Goal: Transaction & Acquisition: Purchase product/service

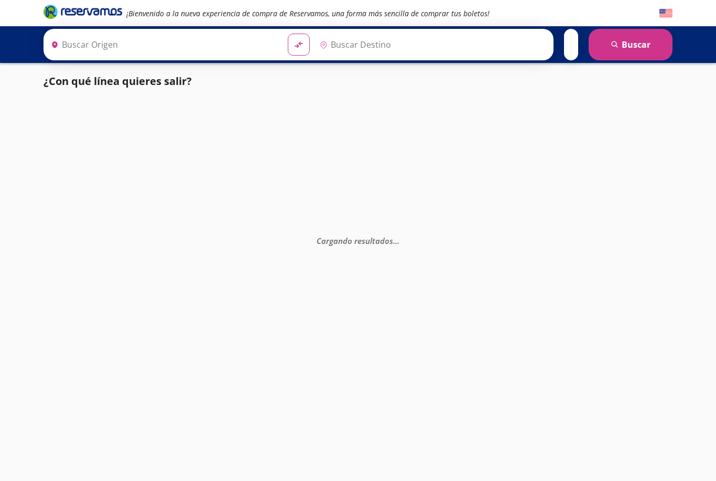
type input "[GEOGRAPHIC_DATA], [GEOGRAPHIC_DATA]"
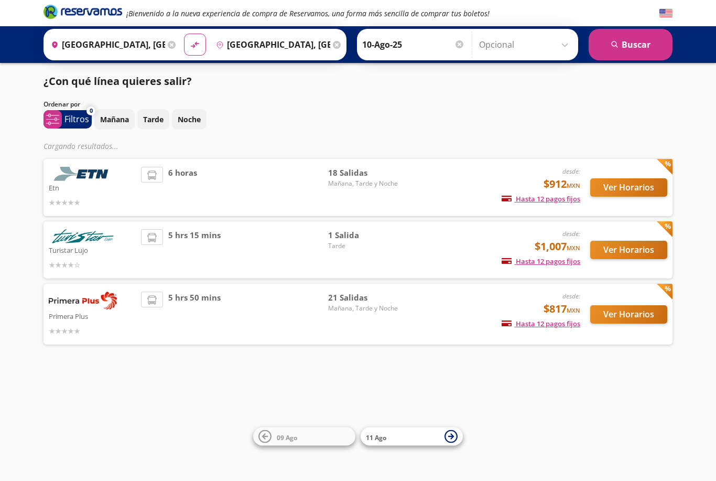
scroll to position [34, 0]
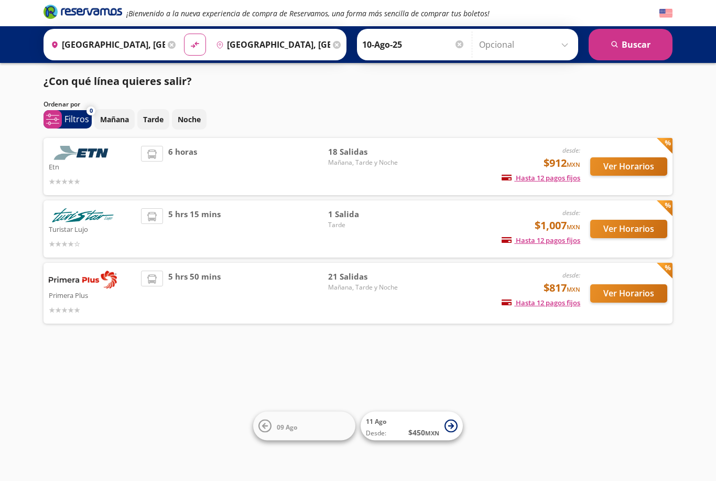
click at [648, 284] on button "Ver Horarios" at bounding box center [628, 293] width 77 height 18
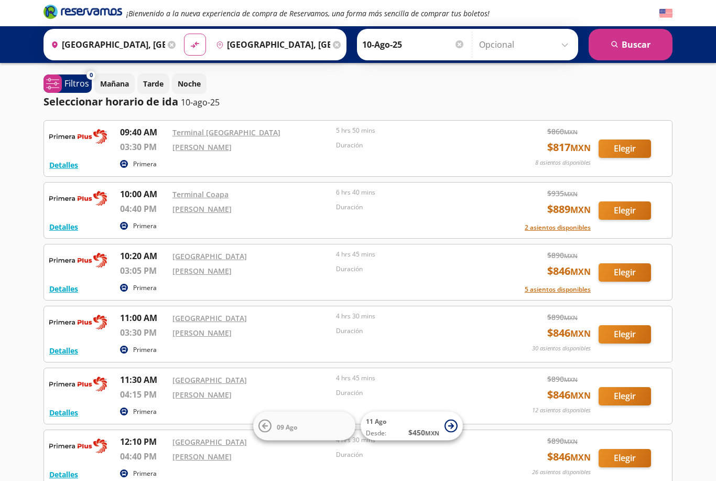
click at [631, 147] on button "Elegir" at bounding box center [625, 148] width 52 height 18
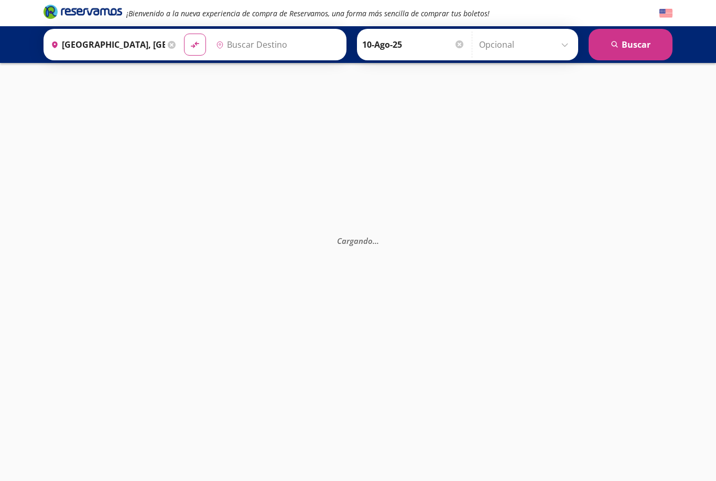
type input "[GEOGRAPHIC_DATA], [GEOGRAPHIC_DATA]"
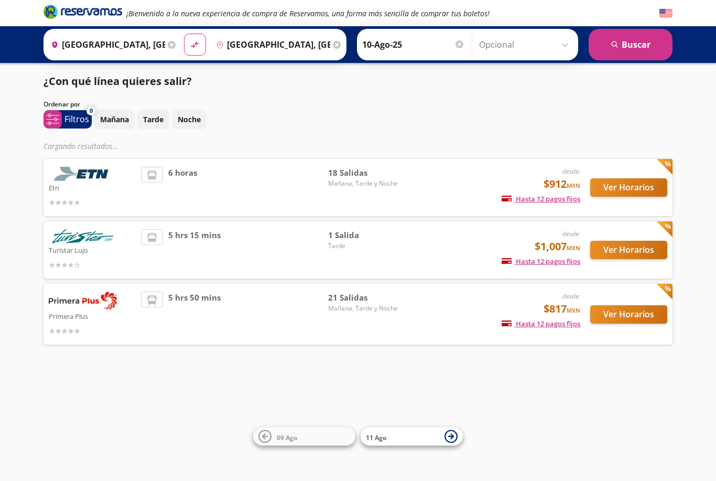
scroll to position [34, 0]
click at [647, 241] on button "Ver Horarios" at bounding box center [628, 250] width 77 height 18
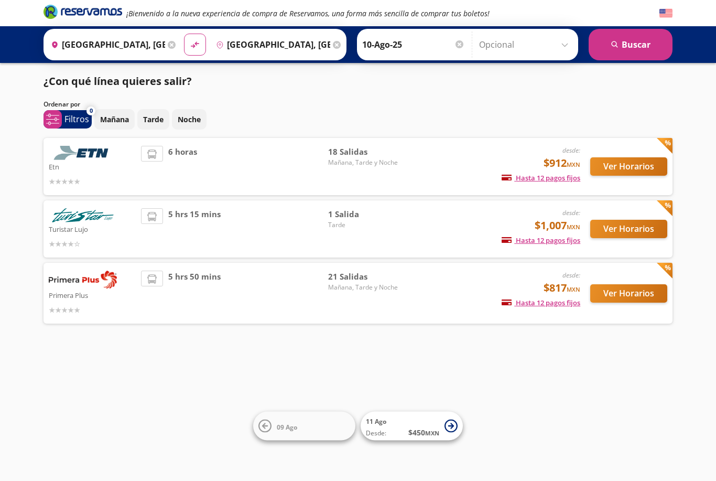
click at [652, 173] on button "Ver Horarios" at bounding box center [628, 166] width 77 height 18
click at [636, 293] on button "Ver Horarios" at bounding box center [628, 293] width 77 height 18
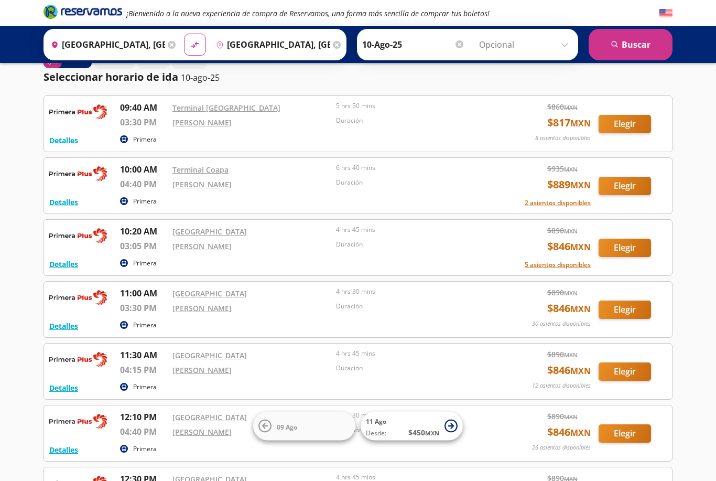
scroll to position [27, 0]
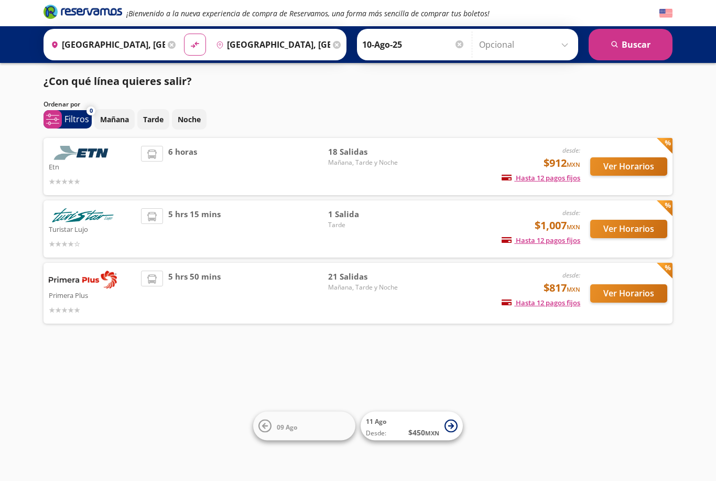
click at [432, 173] on div "desde: $912 MXN Hasta 12 pagos fijos Pagos fijos en compras mayores a $30 MXN, …" at bounding box center [494, 166] width 174 height 41
click at [640, 161] on button "Ver Horarios" at bounding box center [628, 166] width 77 height 18
click at [639, 297] on button "Ver Horarios" at bounding box center [628, 293] width 77 height 18
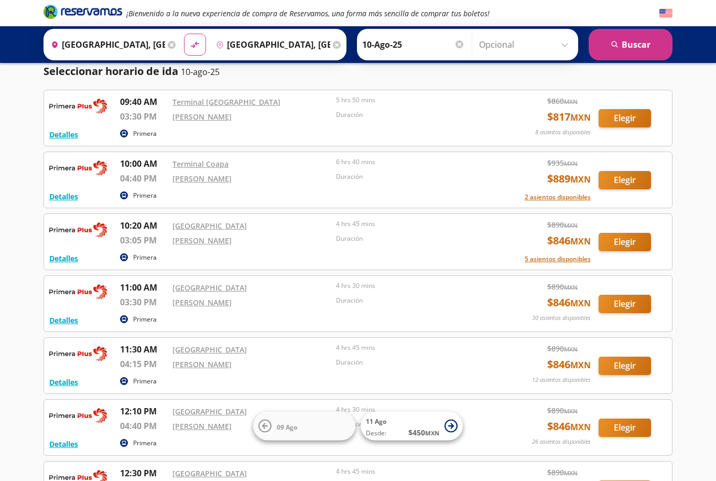
scroll to position [31, 0]
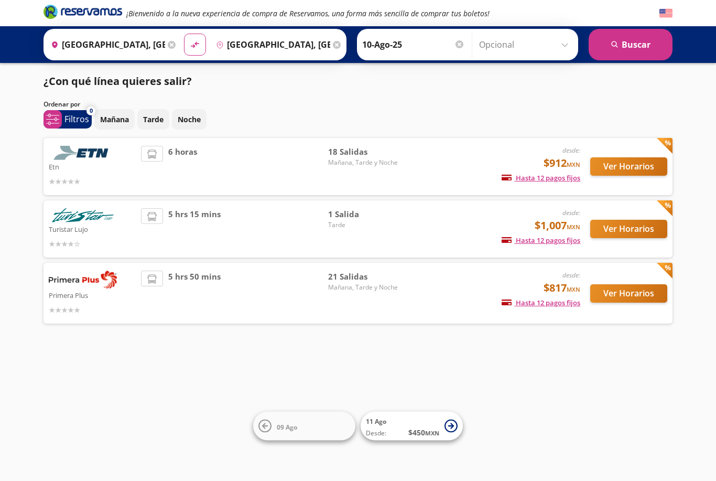
click at [561, 161] on span "$912 MXN" at bounding box center [562, 163] width 37 height 16
click at [449, 165] on div "desde: $912 MXN Hasta 12 pagos fijos Pagos fijos en compras mayores a $30 MXN, …" at bounding box center [494, 166] width 174 height 41
click at [645, 173] on button "Ver Horarios" at bounding box center [628, 166] width 77 height 18
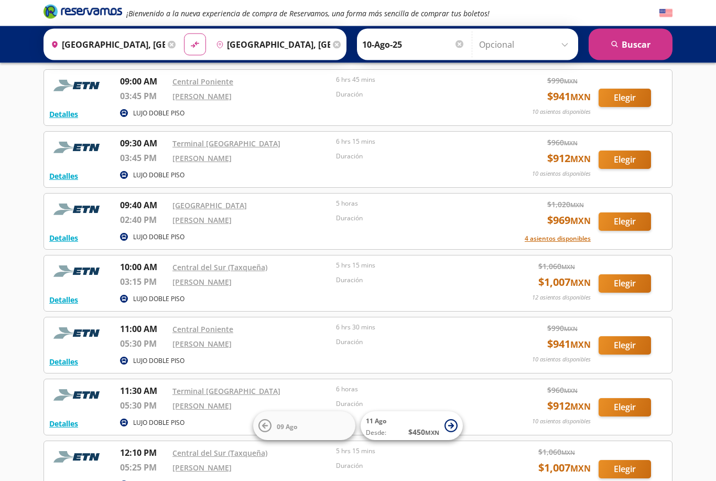
scroll to position [15, 0]
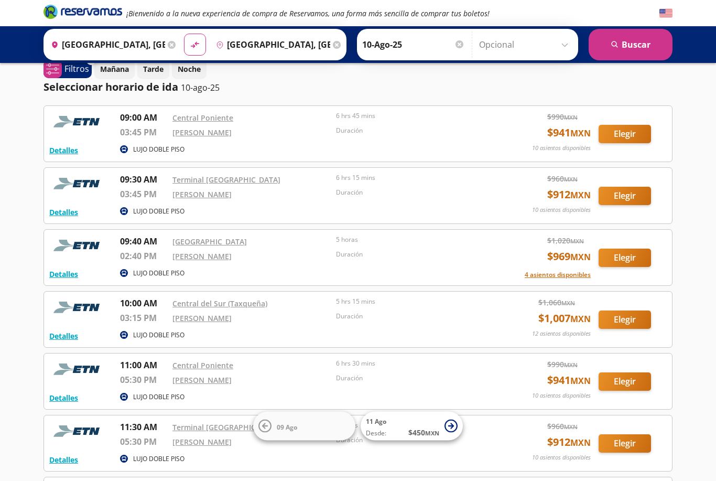
click at [637, 257] on button "Elegir" at bounding box center [625, 258] width 52 height 18
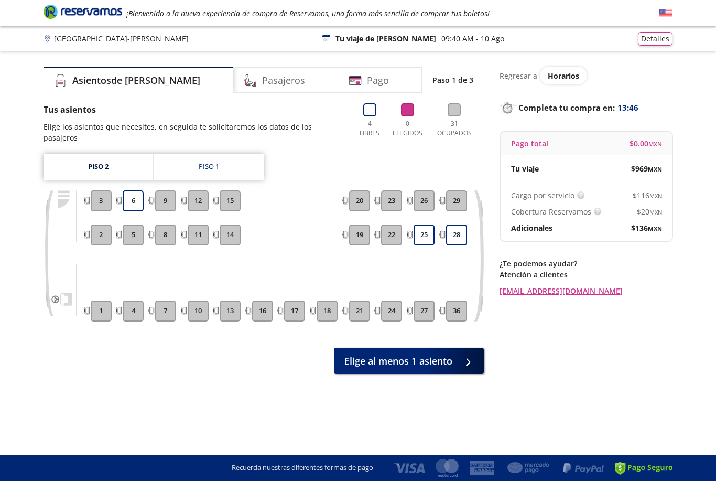
click at [220, 154] on link "Piso 1" at bounding box center [209, 167] width 110 height 26
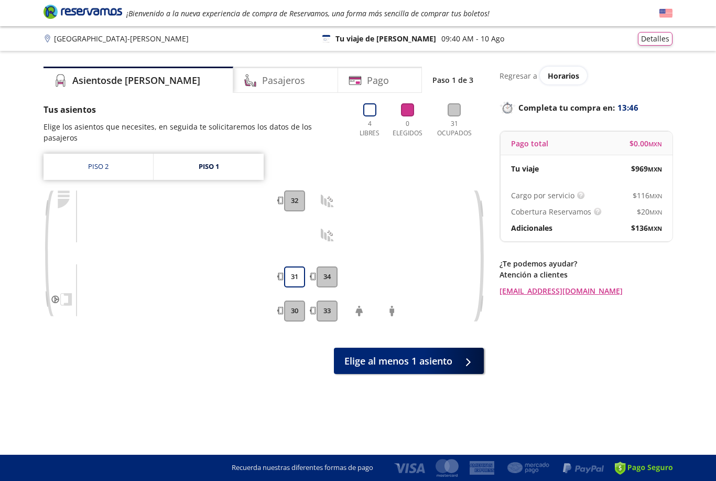
scroll to position [34, 0]
click at [83, 154] on link "Piso 2" at bounding box center [99, 167] width 110 height 26
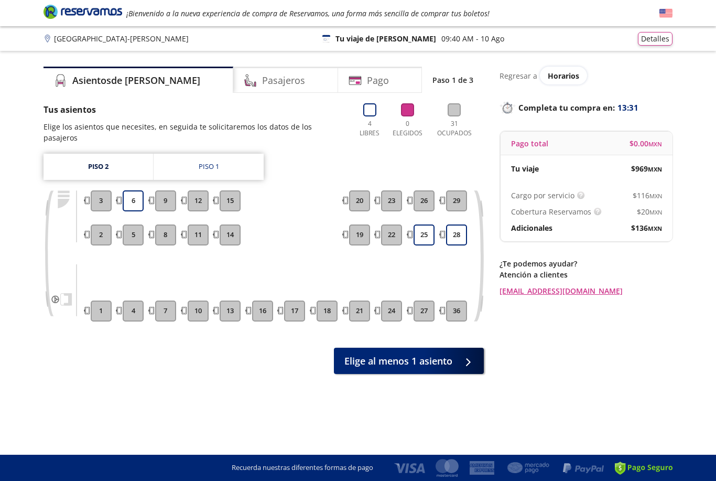
click at [434, 224] on button "25" at bounding box center [424, 234] width 21 height 21
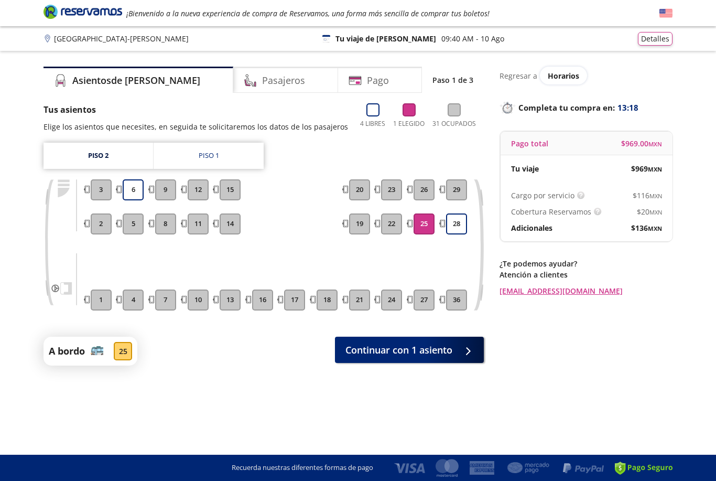
click at [459, 337] on button "Continuar con 1 asiento" at bounding box center [409, 350] width 149 height 26
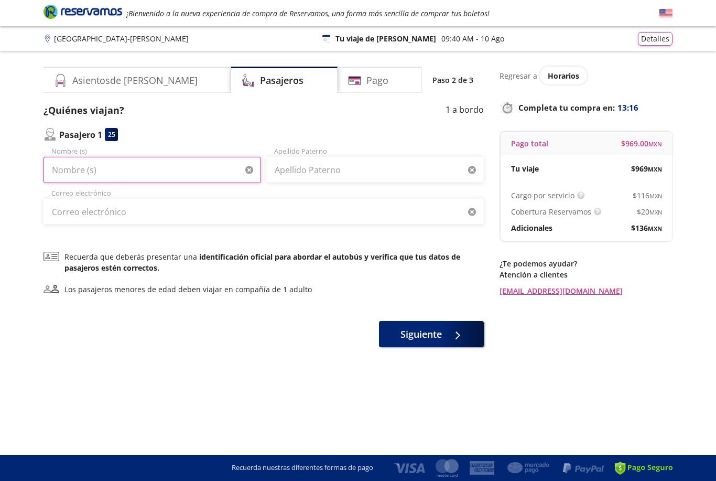
click at [154, 170] on input "Nombre (s)" at bounding box center [153, 170] width 218 height 26
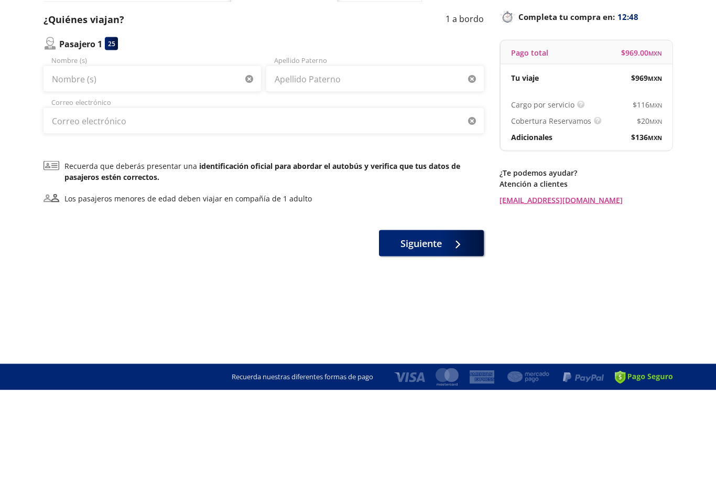
click at [679, 182] on div "Group 9 Created with Sketch. Datos para la compra Ciudad de [GEOGRAPHIC_DATA][P…" at bounding box center [358, 240] width 716 height 481
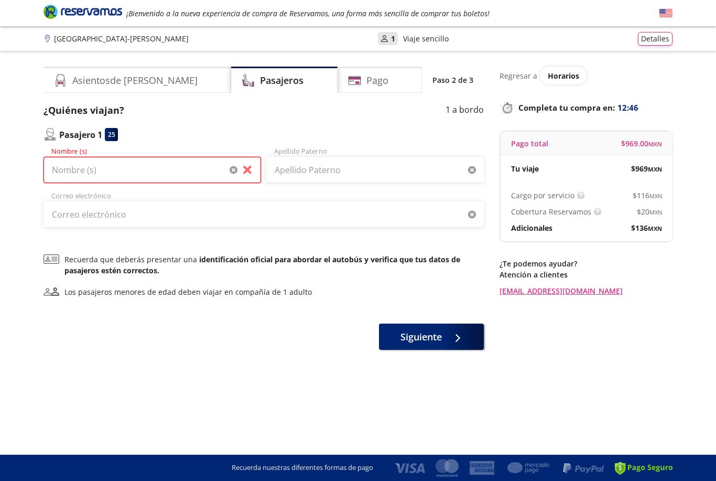
click at [89, 157] on input "Nombre (s)" at bounding box center [153, 170] width 218 height 26
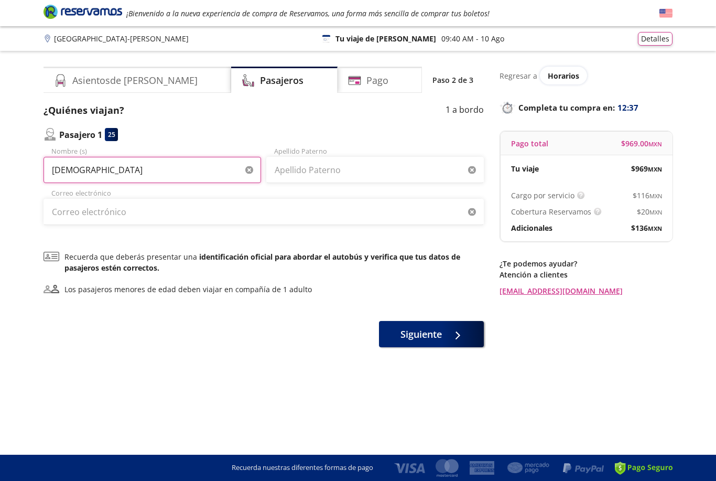
type input "[DEMOGRAPHIC_DATA]"
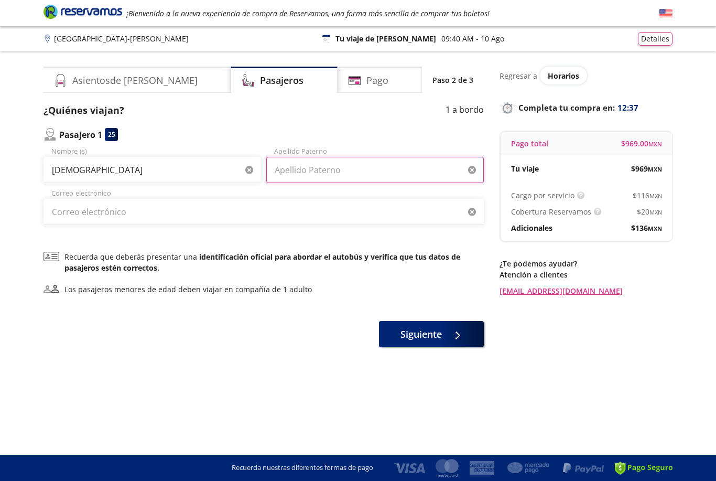
click at [402, 157] on input "Apellido Paterno" at bounding box center [375, 170] width 218 height 26
type input "[PERSON_NAME]"
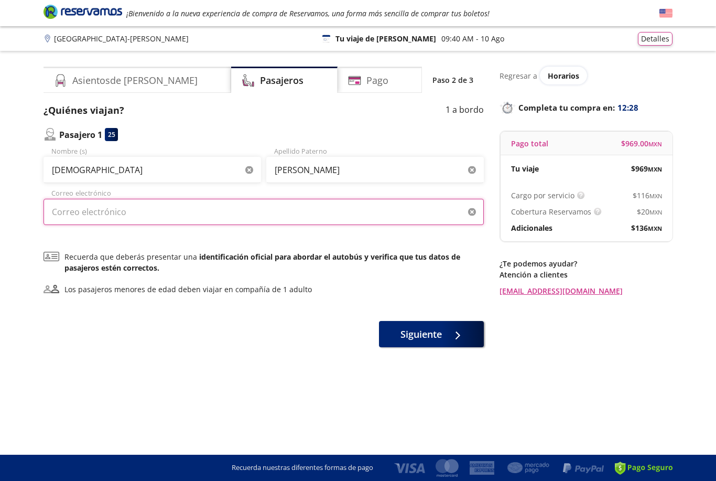
click at [83, 199] on input "Correo electrónico" at bounding box center [264, 212] width 440 height 26
click at [169, 199] on input "[EMAIL_ADDRESS][DOMAIN_NAME]" at bounding box center [264, 212] width 440 height 26
type input "[EMAIL_ADDRESS][DOMAIN_NAME]"
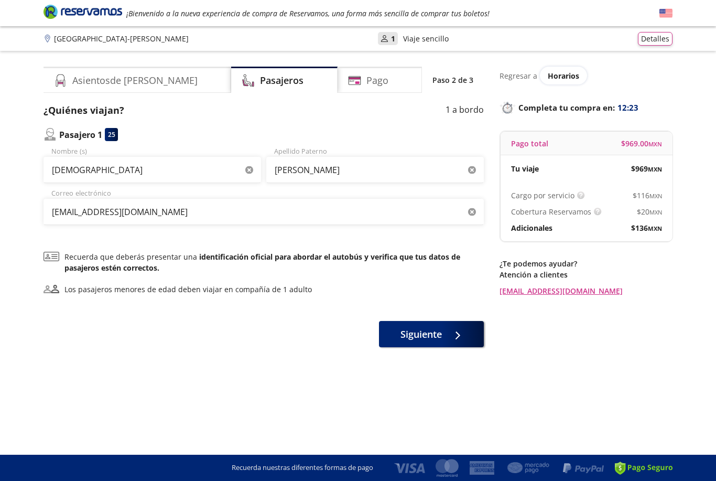
click at [446, 201] on div "¿Quiénes viajan? 1 a bordo Pasajero 1 25 Christian Nombre (s) De la [PERSON_NAM…" at bounding box center [264, 225] width 440 height 244
click at [465, 330] on span at bounding box center [461, 334] width 8 height 8
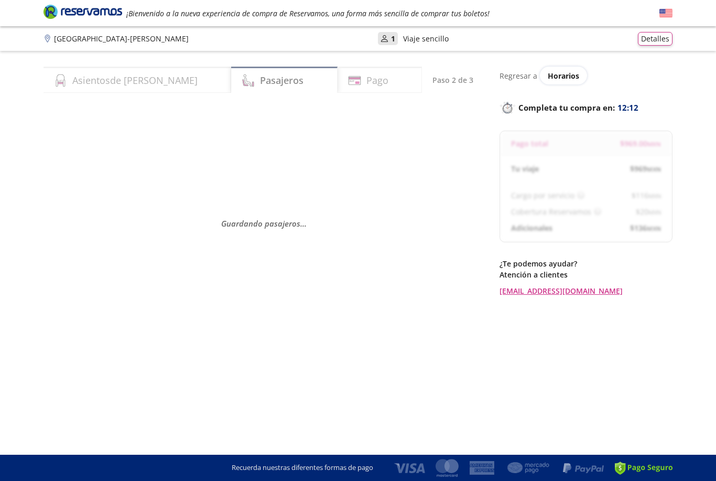
select select "MX"
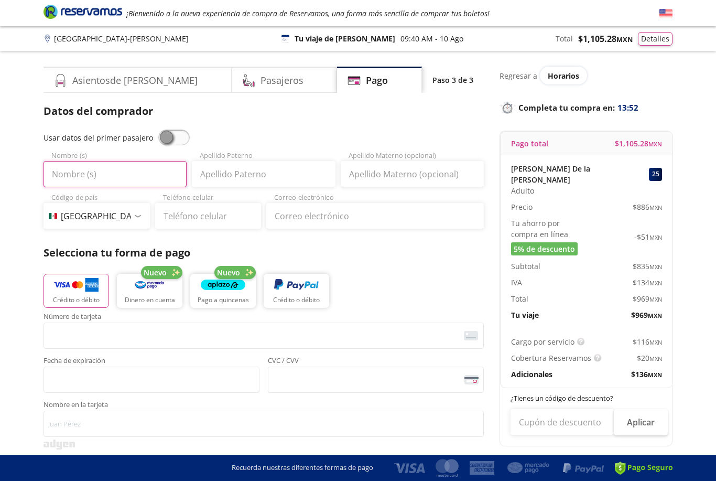
click at [81, 167] on input "Nombre (s)" at bounding box center [115, 174] width 143 height 26
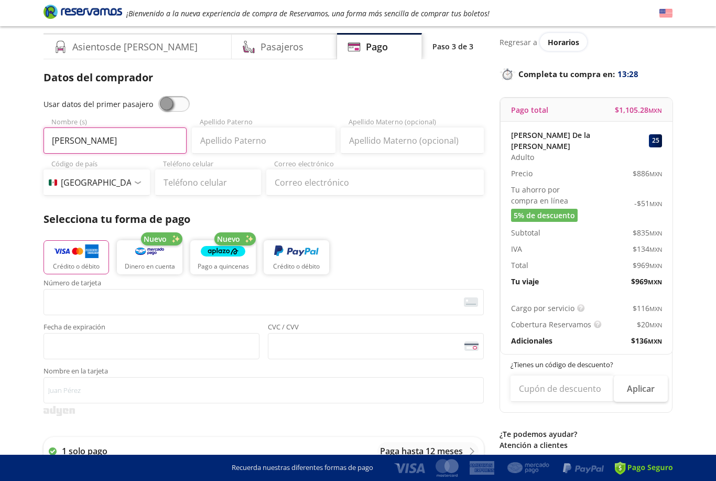
type input "[PERSON_NAME]"
click at [272, 150] on input "Apellido Paterno" at bounding box center [263, 140] width 143 height 26
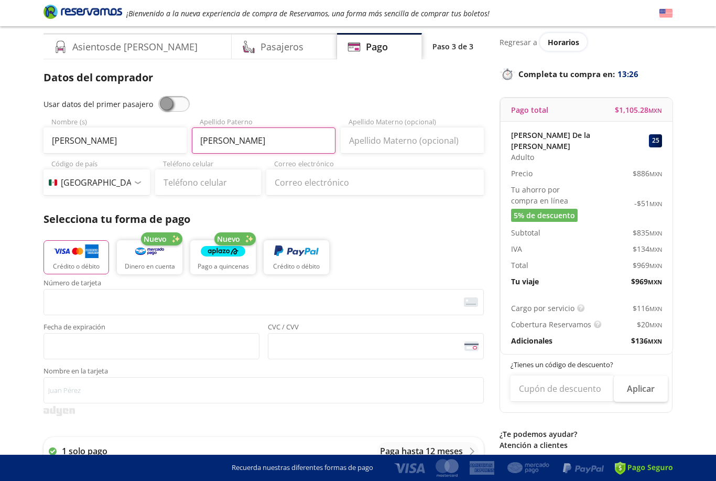
type input "[PERSON_NAME]"
click at [401, 148] on input "Apellido Materno (opcional)" at bounding box center [412, 140] width 143 height 26
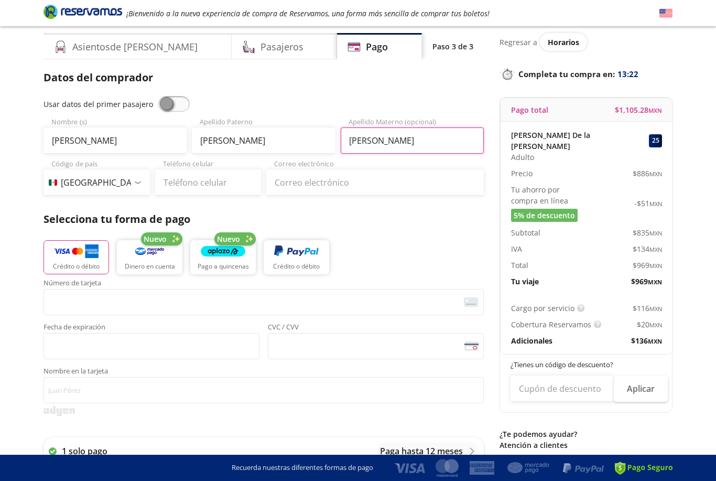
type input "[PERSON_NAME]"
click at [457, 77] on p "Datos del comprador" at bounding box center [264, 78] width 440 height 16
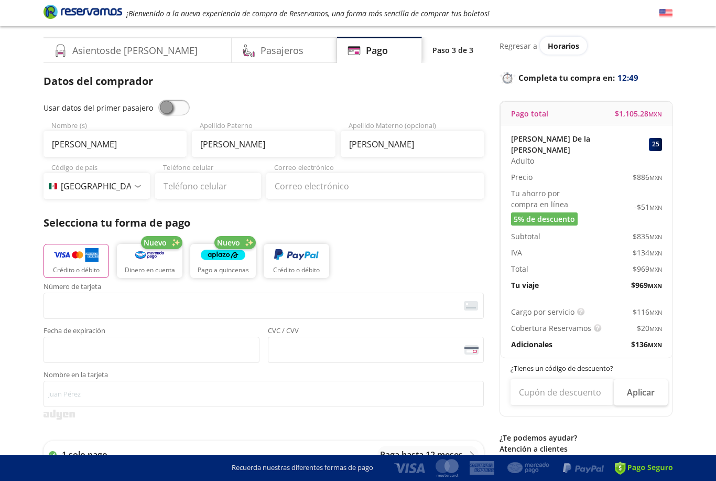
scroll to position [33, 0]
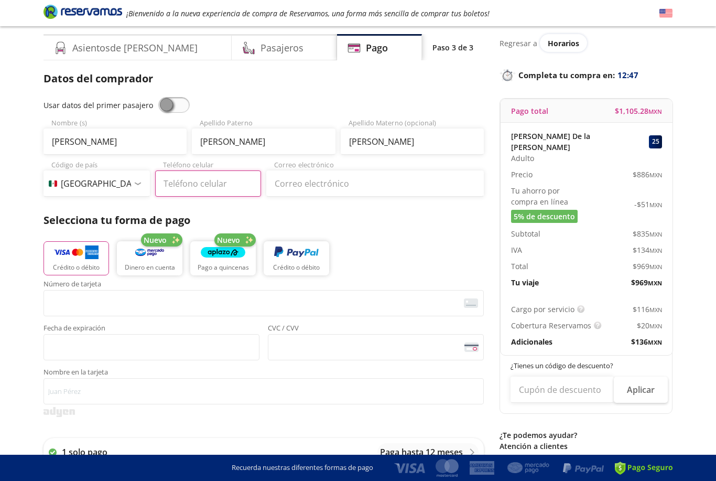
click at [228, 190] on input "Teléfono celular" at bounding box center [208, 183] width 106 height 26
type input "[PHONE_NUMBER]"
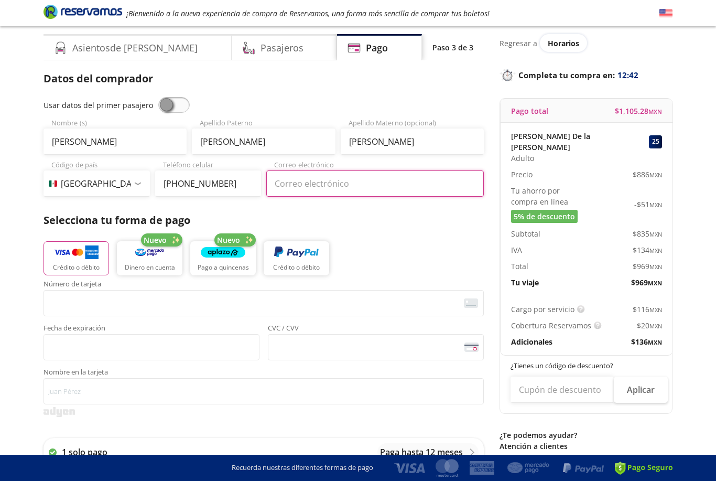
click at [410, 188] on input "Correo electrónico" at bounding box center [375, 183] width 218 height 26
click at [418, 183] on input "[EMAIL_ADDRESS][DOMAIN_NAME]" at bounding box center [375, 183] width 218 height 26
type input "[EMAIL_ADDRESS][DOMAIN_NAME]"
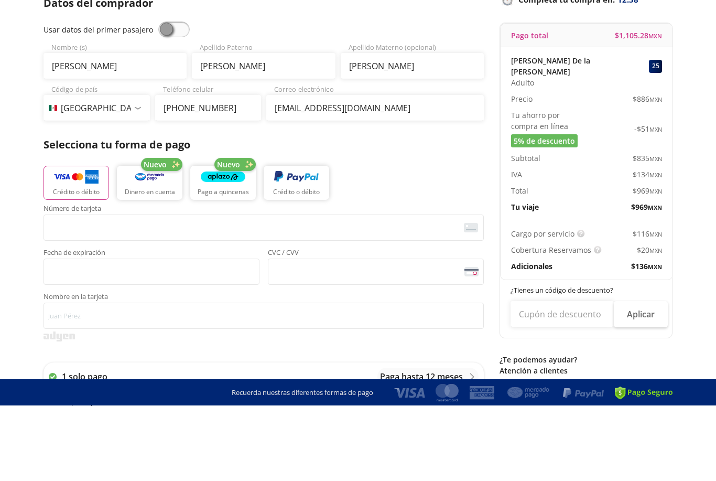
click at [419, 233] on div "Crédito o débito Nuevo Dinero en cuenta Nuevo Pago a quincenas Crédito o débito" at bounding box center [264, 256] width 440 height 47
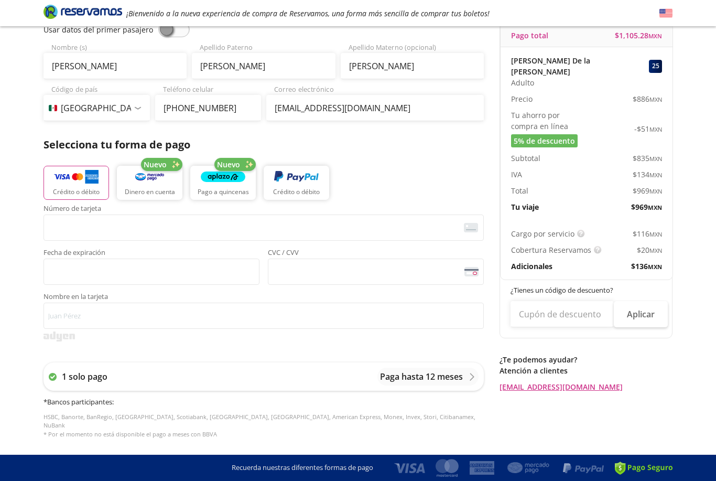
scroll to position [107, 0]
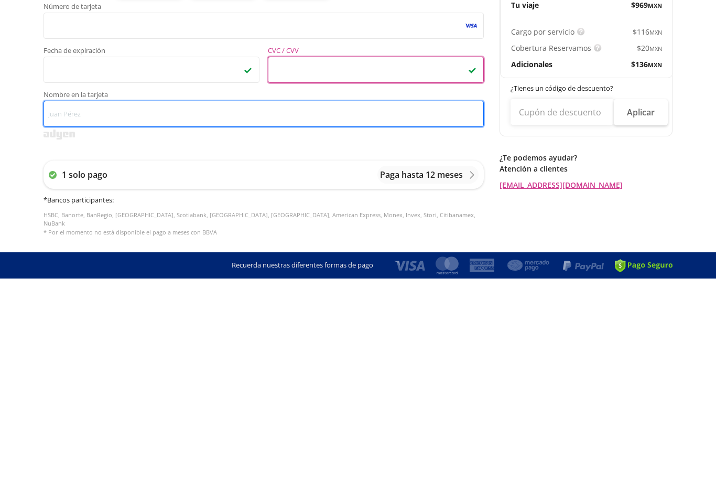
click at [202, 303] on input "Nombre en la tarjeta" at bounding box center [264, 316] width 440 height 26
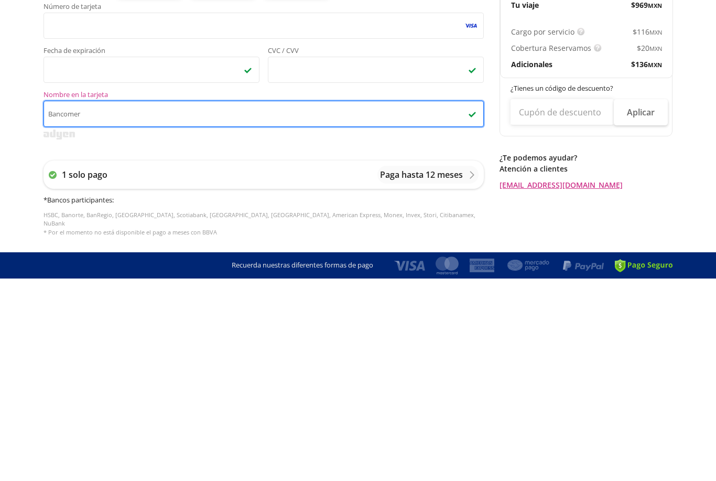
type input "Bancomer"
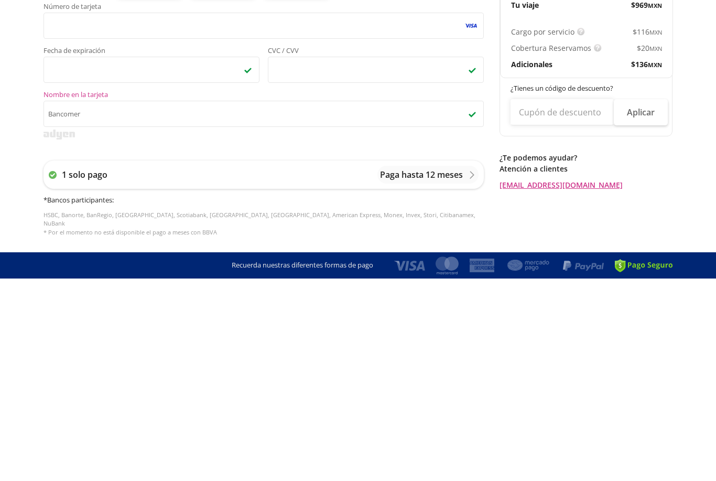
click at [221, 206] on div "Número de tarjeta <p>Your browser does not support iframes.</p> Fecha de expira…" at bounding box center [264, 328] width 440 height 244
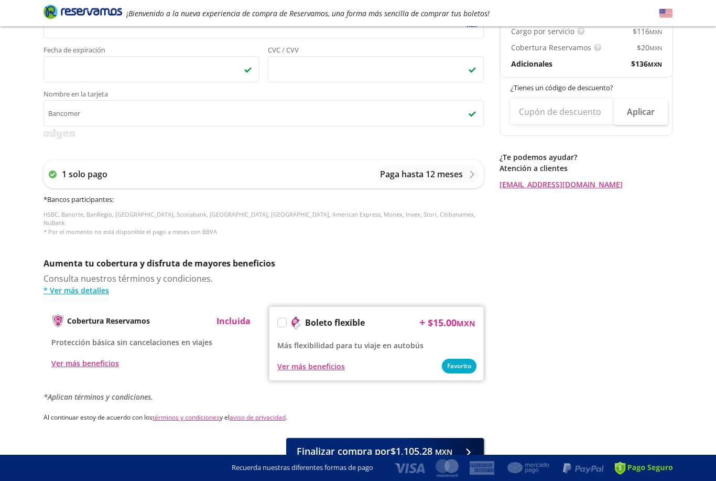
scroll to position [324, 0]
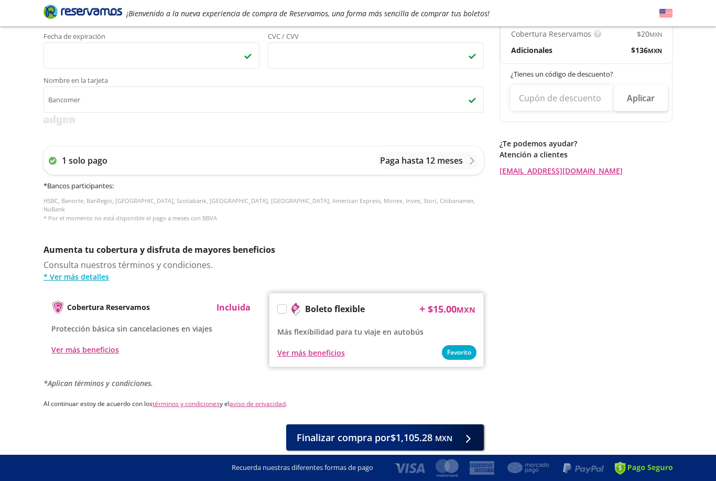
click at [279, 305] on label at bounding box center [282, 309] width 8 height 8
click at [279, 307] on input "Boleto flexible" at bounding box center [281, 310] width 7 height 7
click at [465, 435] on icon at bounding box center [469, 439] width 8 height 8
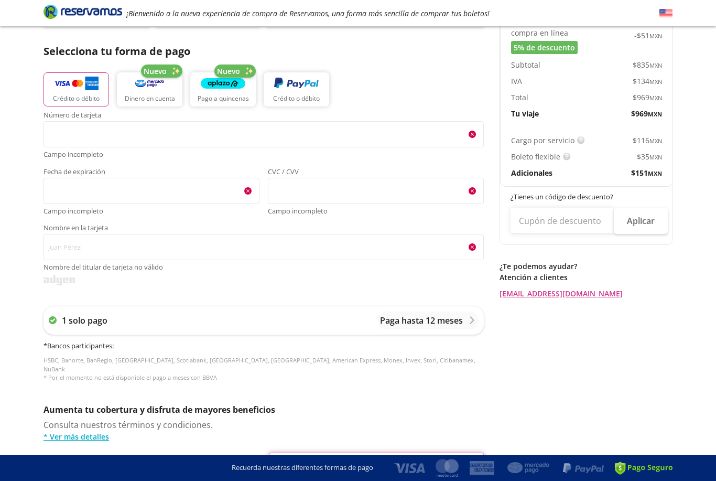
scroll to position [189, 0]
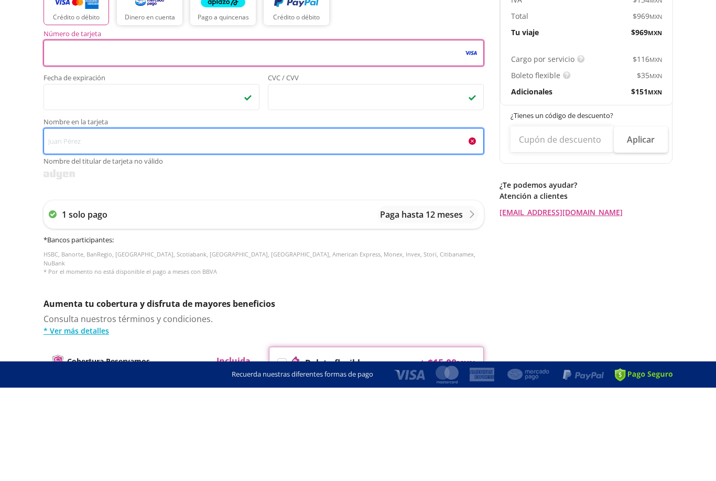
click at [351, 221] on input "Nombre en la tarjeta Nombre del titular de tarjeta no válido" at bounding box center [264, 234] width 440 height 26
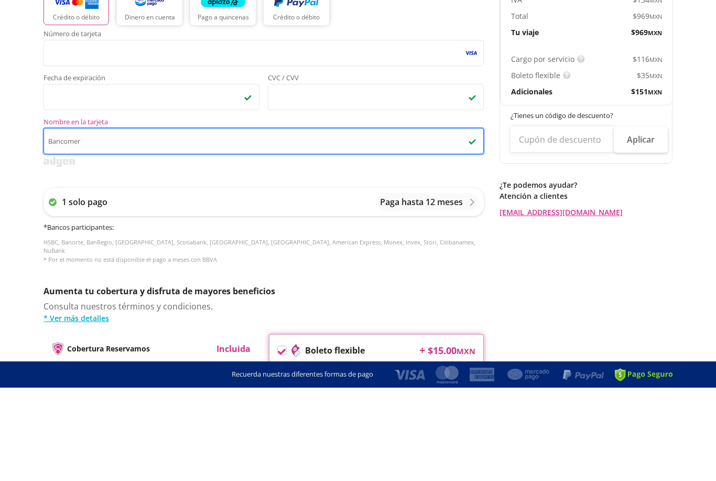
type input "Bancomer"
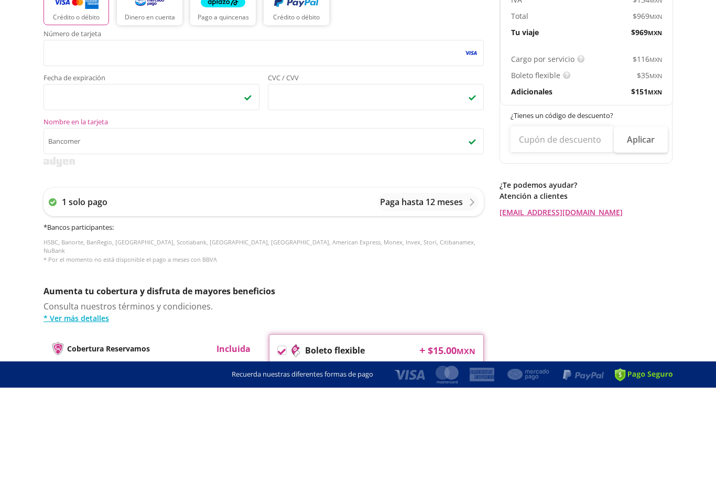
click at [295, 174] on div "Número de tarjeta <p>Your browser does not support iframes.</p> Fecha de expira…" at bounding box center [264, 246] width 440 height 244
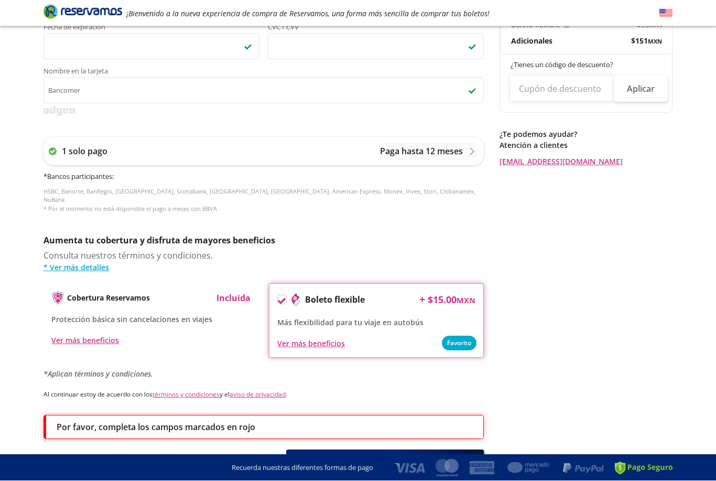
scroll to position [359, 0]
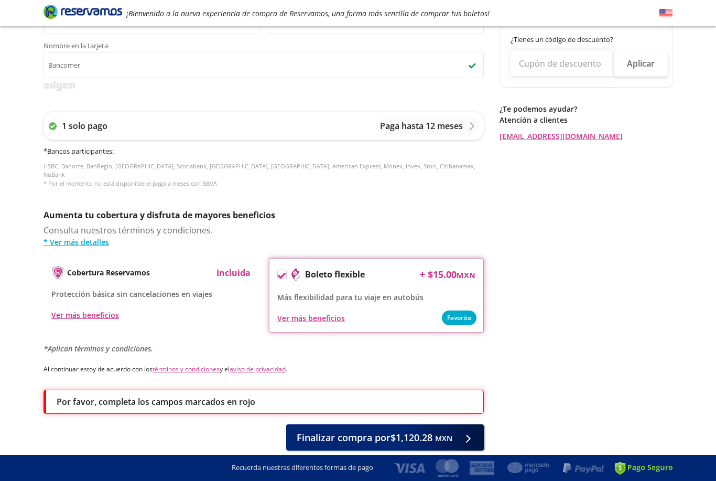
click at [475, 435] on icon at bounding box center [479, 439] width 8 height 8
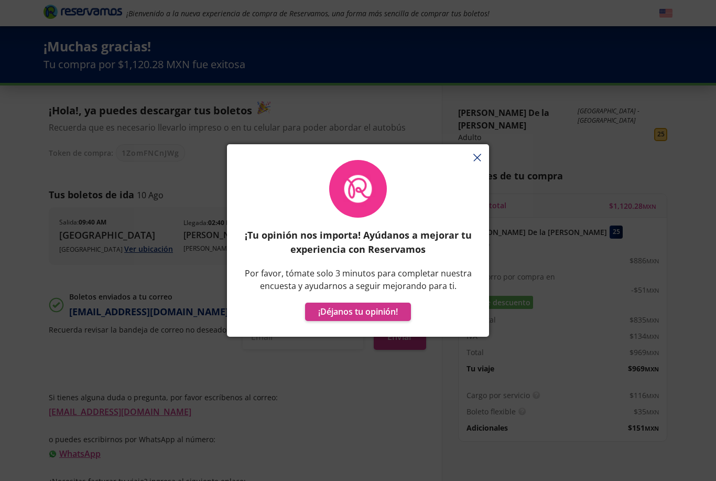
click at [480, 182] on div "¡Tu opinión nos importa! Ayúdanos a mejorar tu experiencia con Reservamos Por f…" at bounding box center [358, 246] width 262 height 182
click at [477, 179] on div "¡Tu opinión nos importa! Ayúdanos a mejorar tu experiencia con Reservamos Por f…" at bounding box center [358, 246] width 262 height 182
click at [474, 161] on icon "button" at bounding box center [477, 158] width 8 height 8
